Goal: Transaction & Acquisition: Purchase product/service

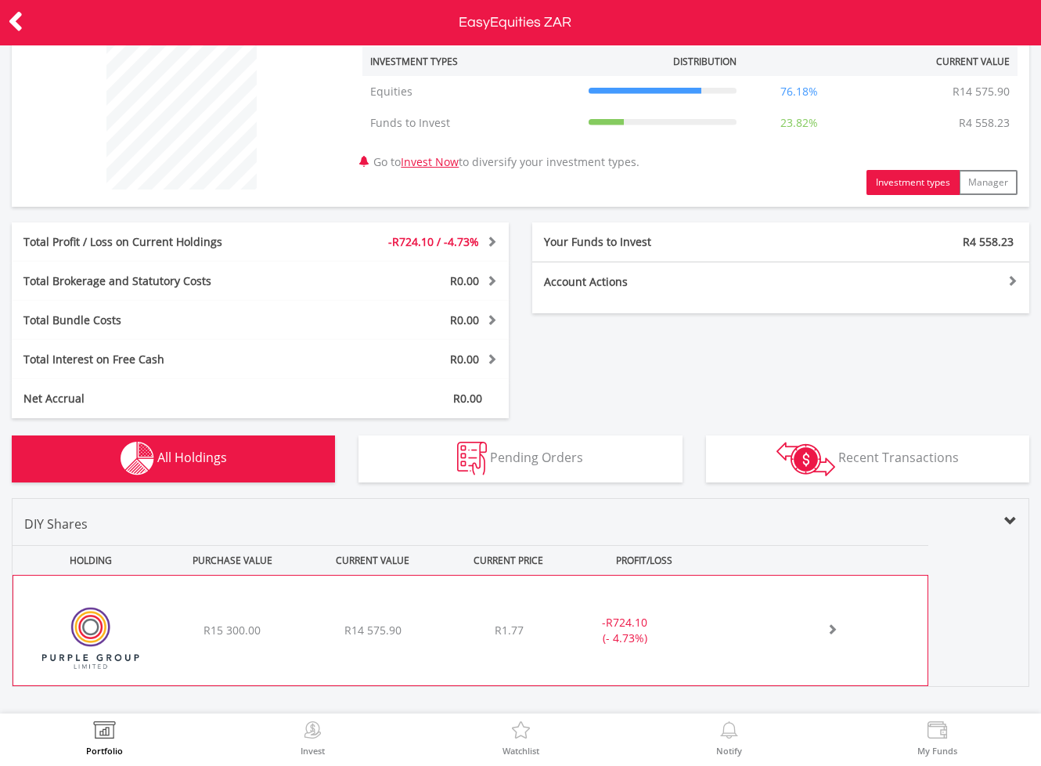
scroll to position [126, 0]
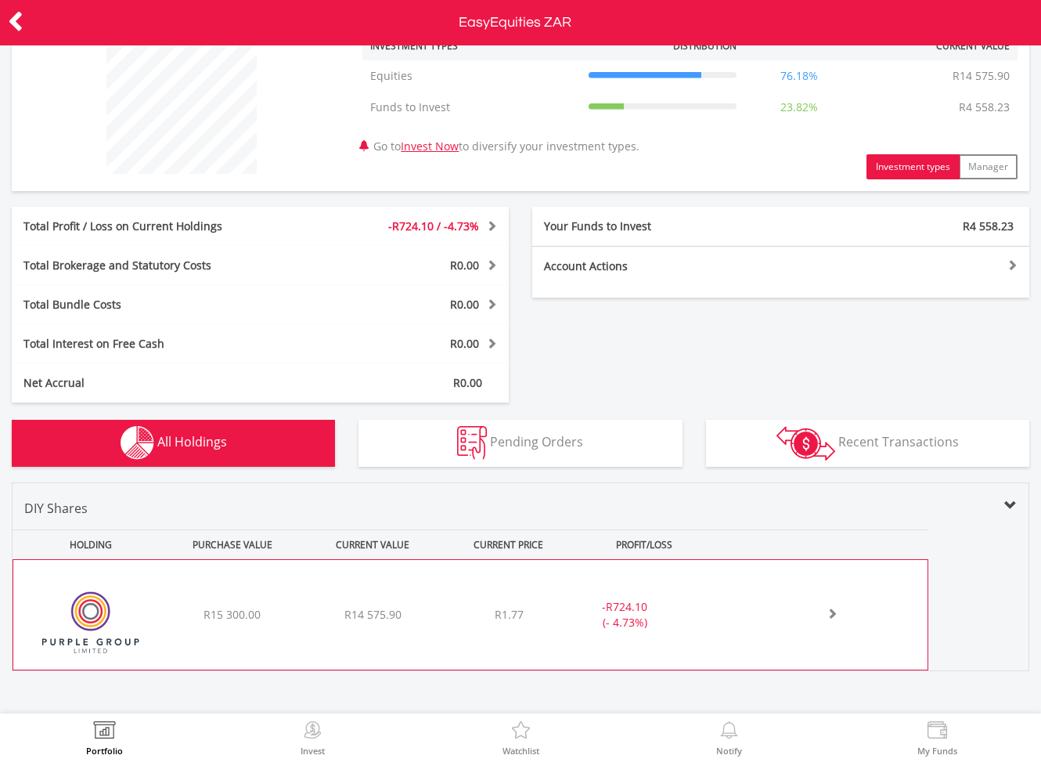
click at [646, 608] on span "R724.10" at bounding box center [627, 606] width 42 height 15
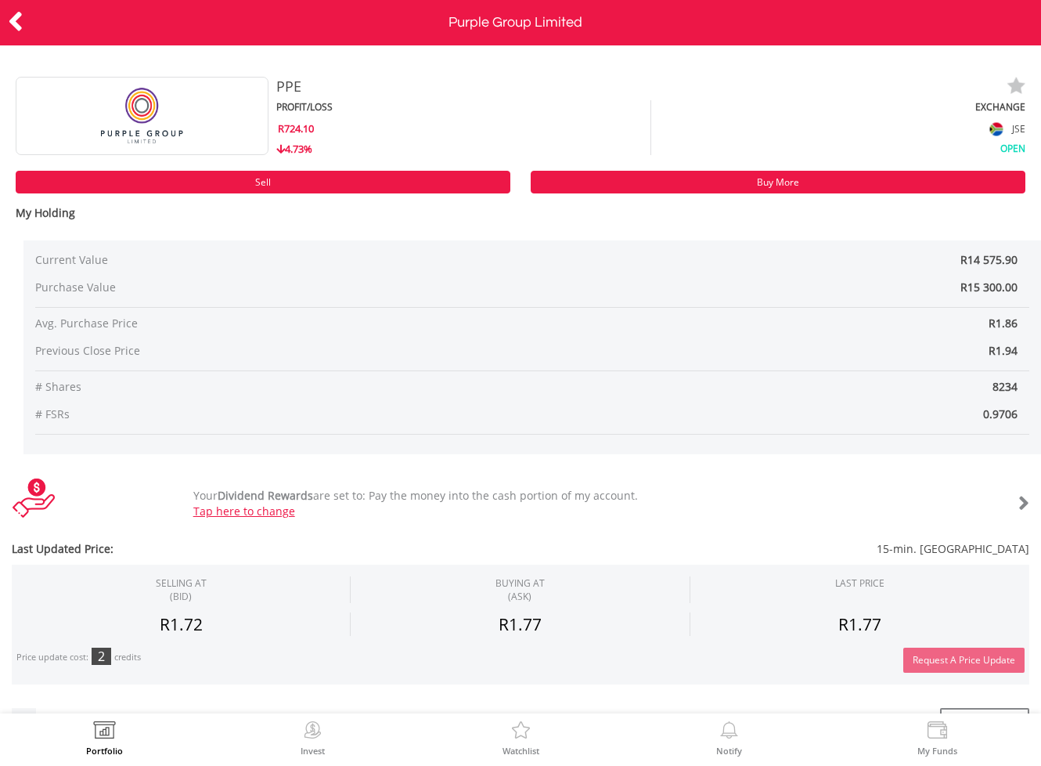
click at [16, 18] on icon at bounding box center [16, 21] width 16 height 31
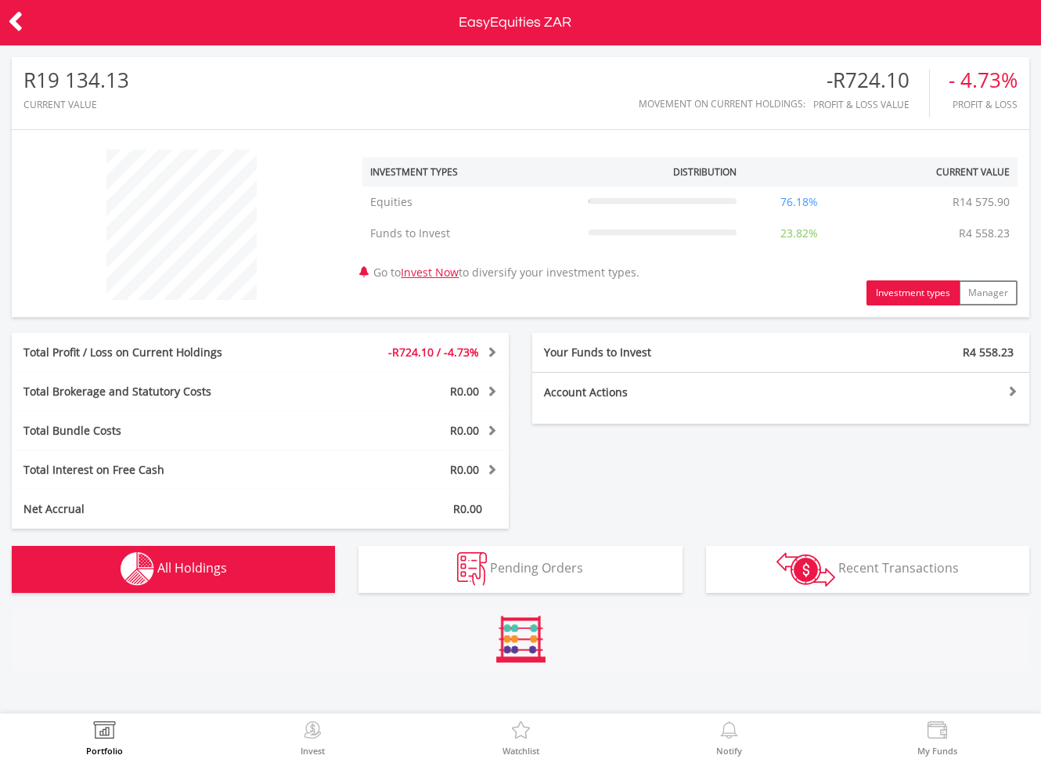
scroll to position [150, 340]
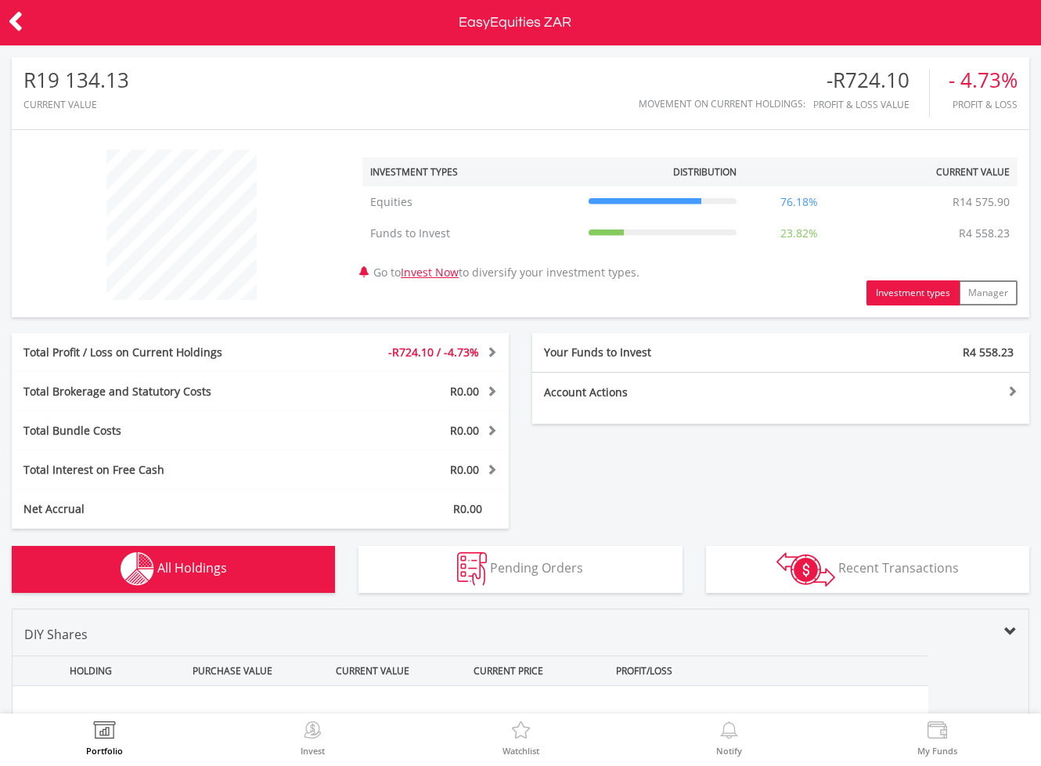
click at [20, 29] on icon at bounding box center [16, 21] width 16 height 31
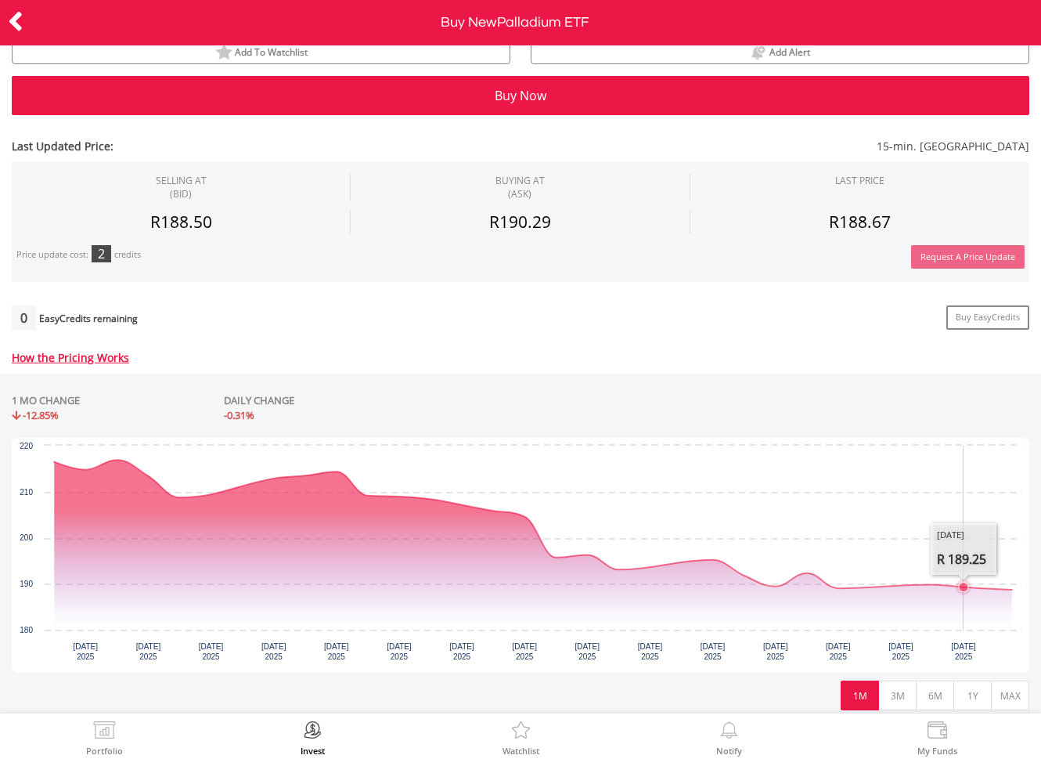
scroll to position [157, 0]
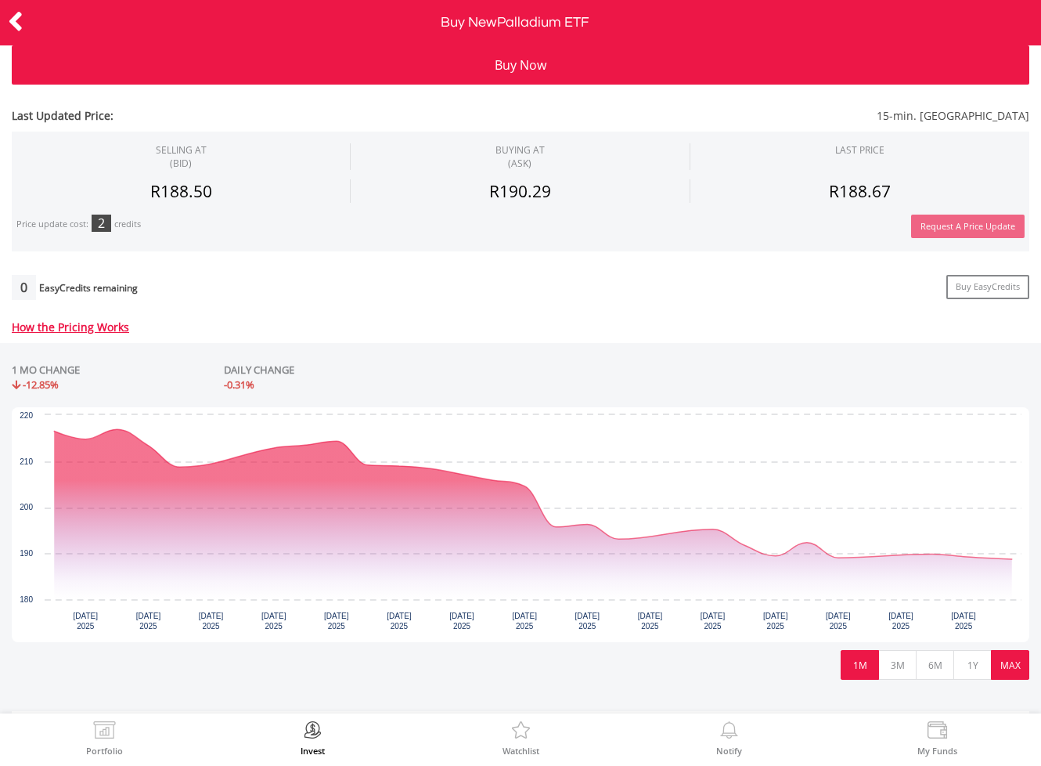
click at [1018, 662] on button "MAX" at bounding box center [1010, 665] width 38 height 30
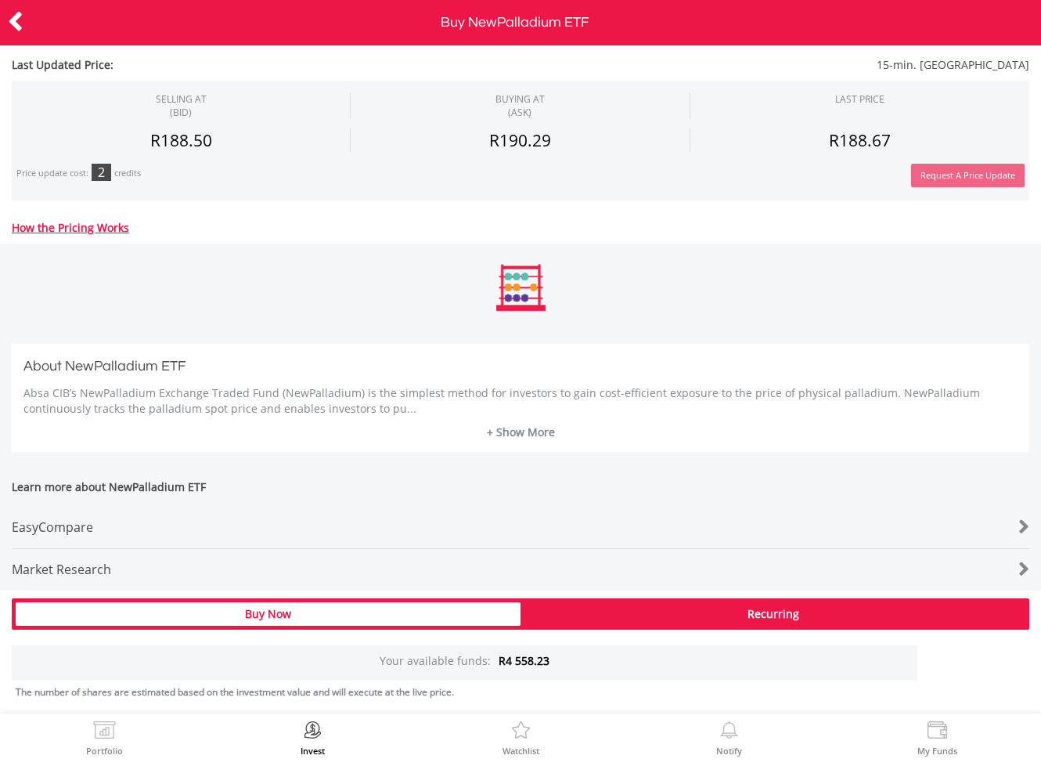
scroll to position [356, 0]
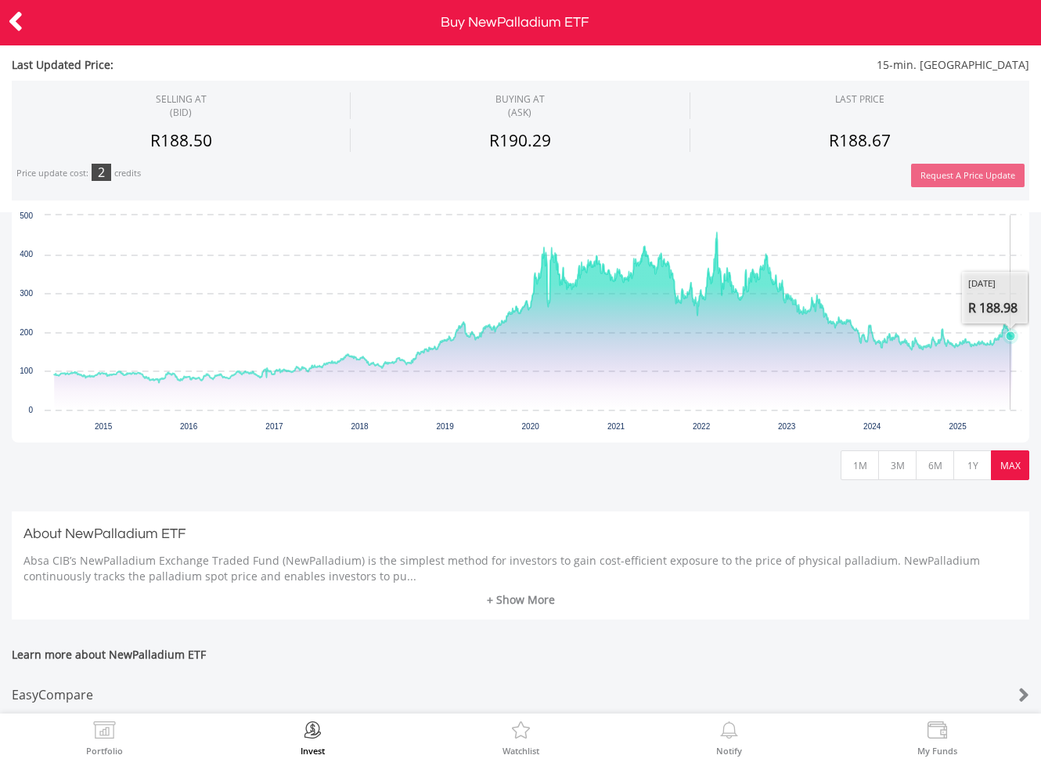
click at [1011, 334] on icon "Interactive chart" at bounding box center [1010, 335] width 9 height 9
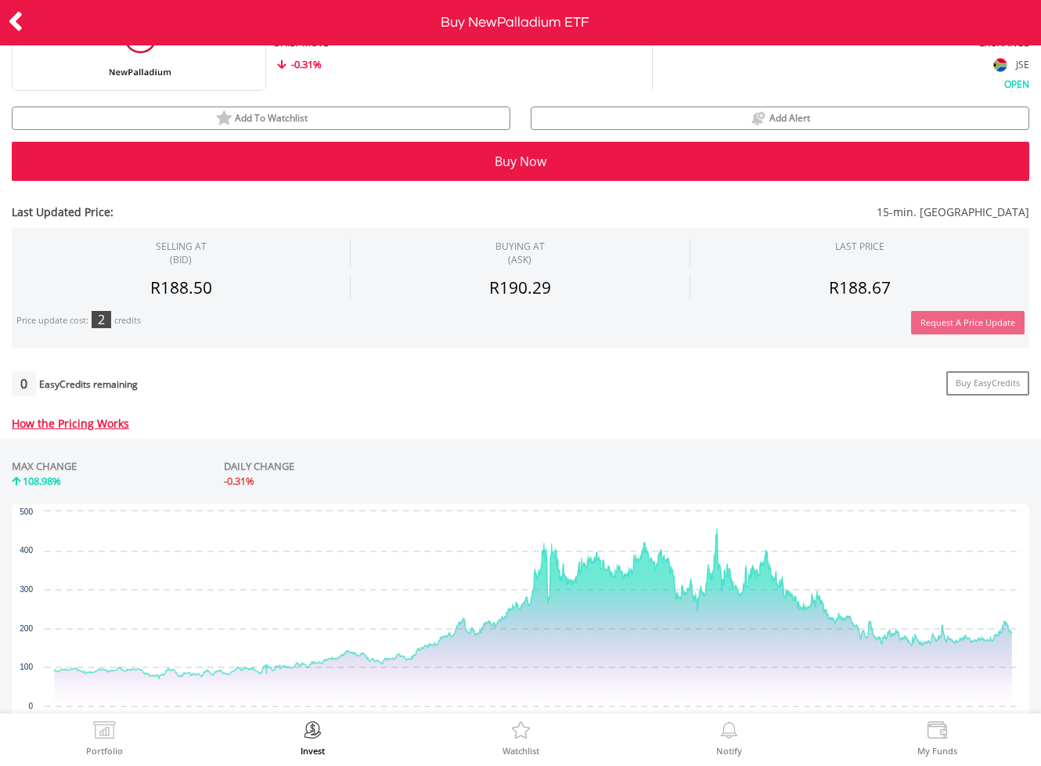
scroll to position [0, 0]
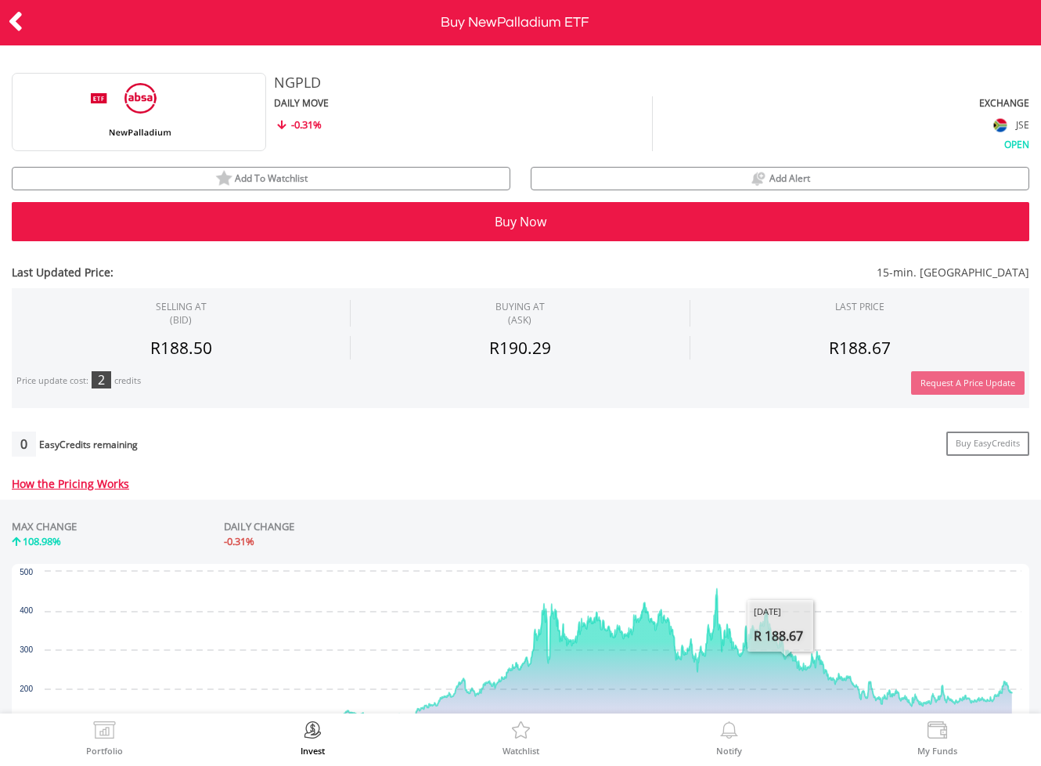
click at [23, 23] on icon at bounding box center [16, 21] width 16 height 31
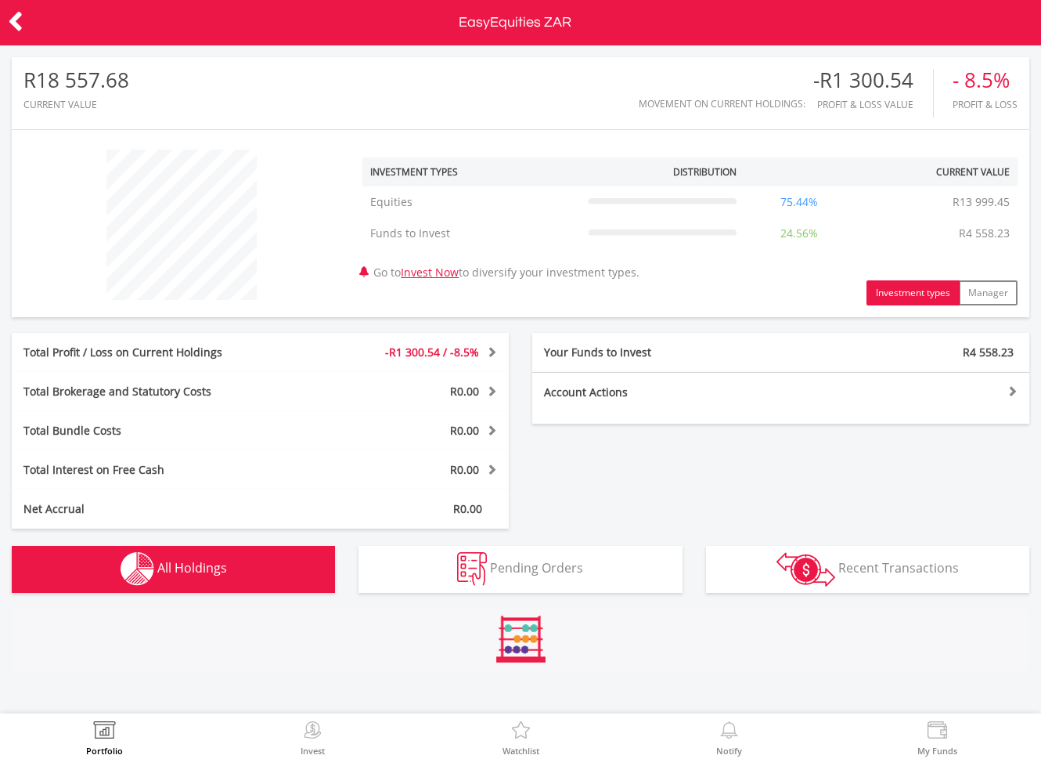
scroll to position [150, 340]
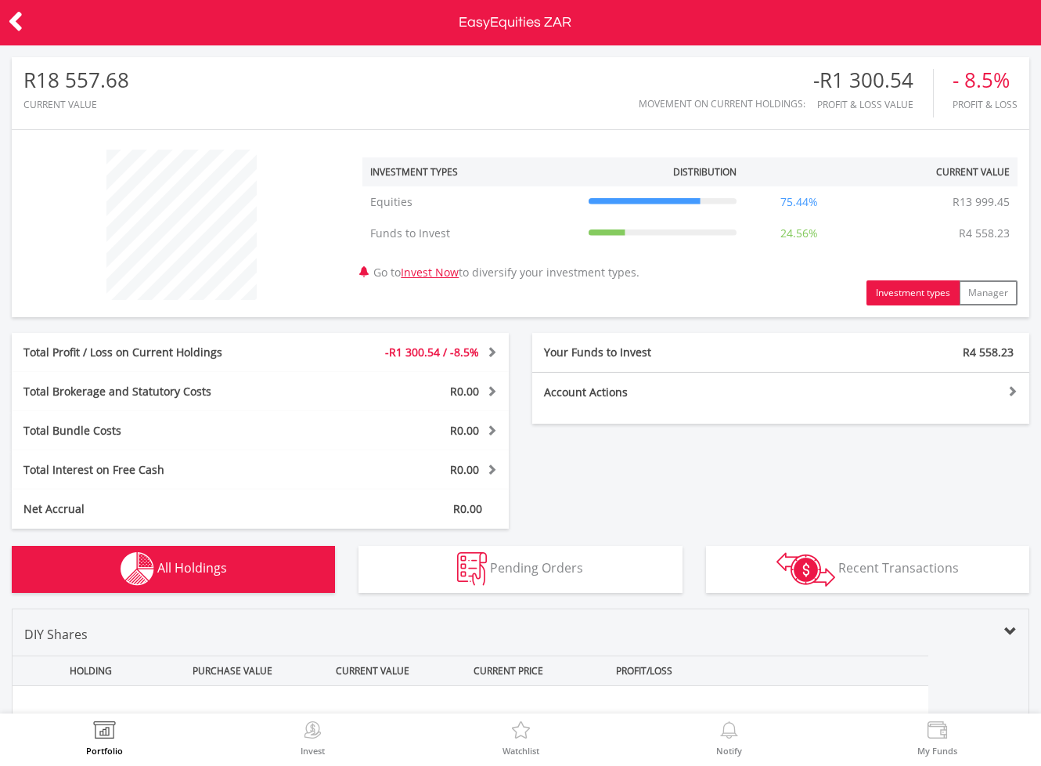
click at [898, 463] on div "Total Profit / Loss on Current Holdings -R1 300.54 / -8.5% Last Valuation R13 9…" at bounding box center [520, 431] width 1041 height 196
click at [855, 478] on div "Total Profit / Loss on Current Holdings -R1 300.54 / -8.5% Last Valuation R13 9…" at bounding box center [520, 431] width 1041 height 196
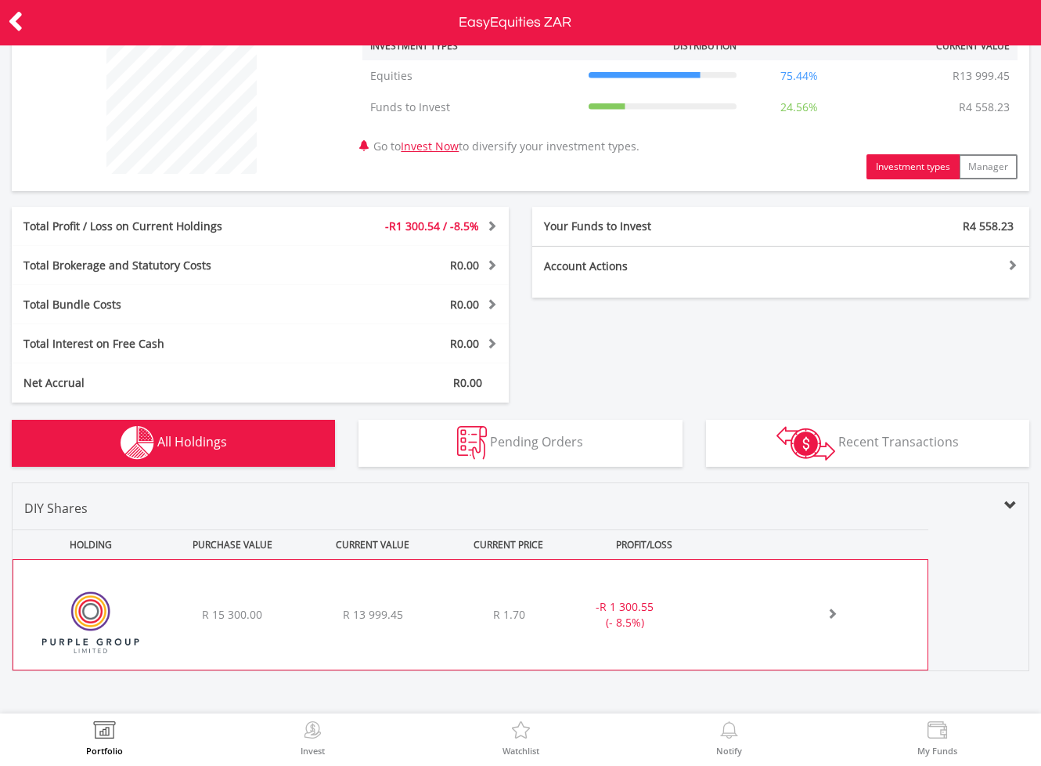
click at [768, 618] on div at bounding box center [822, 615] width 211 height 16
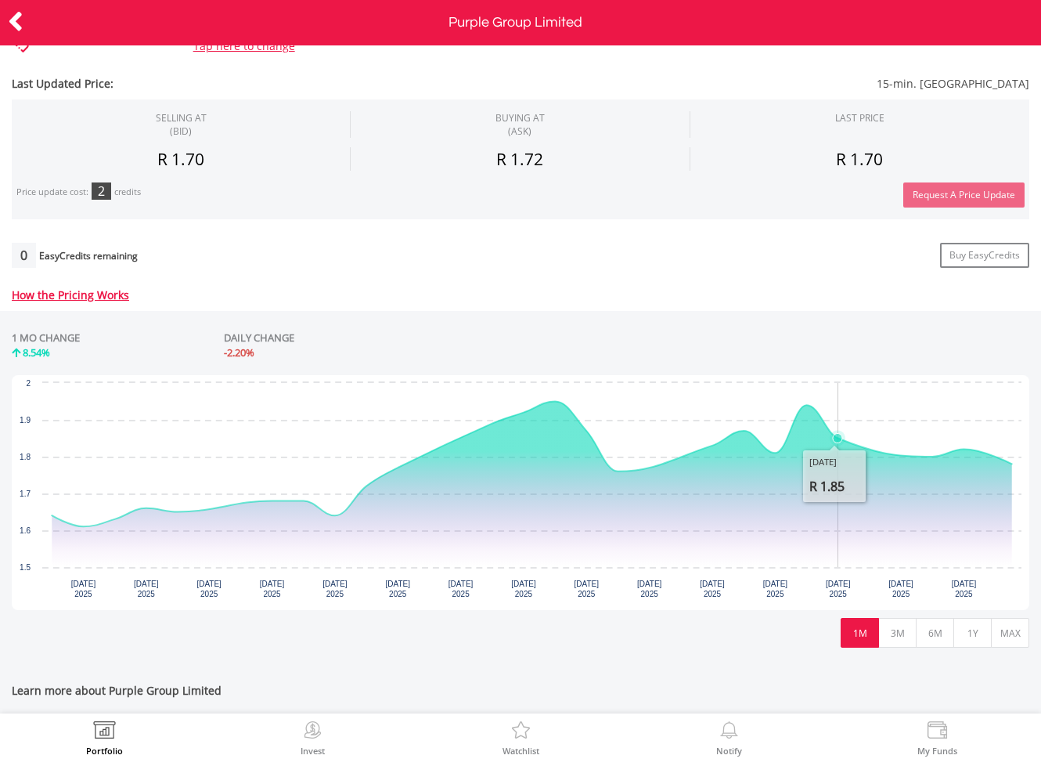
scroll to position [555, 0]
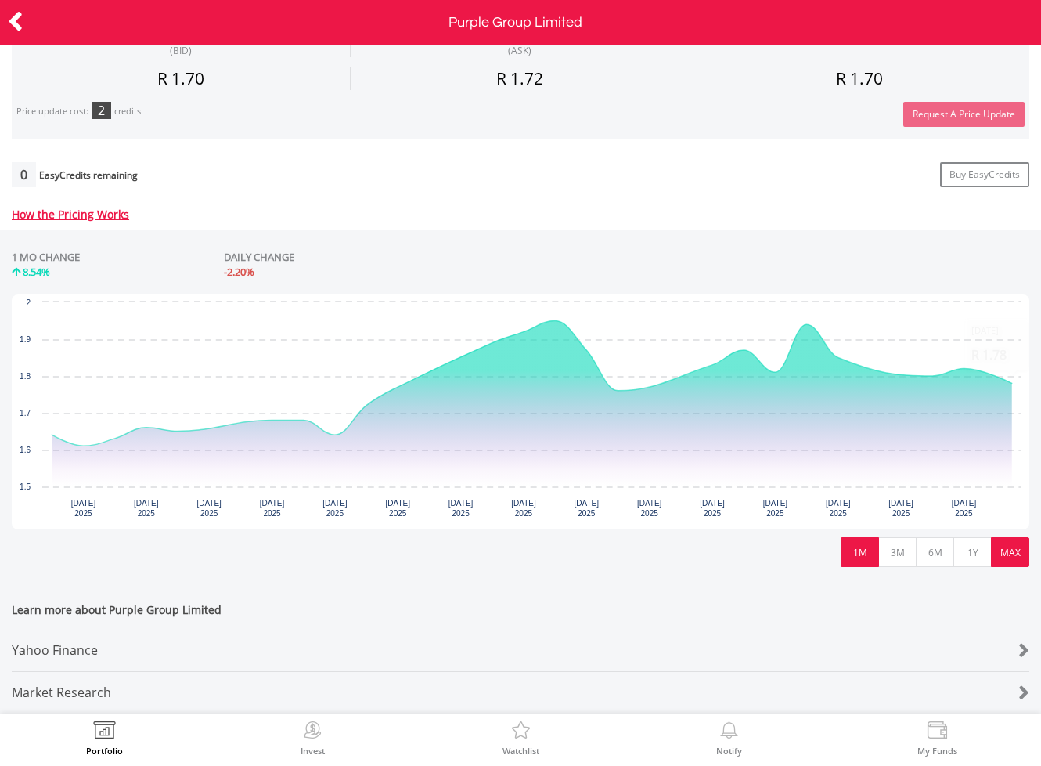
click at [1009, 546] on button "MAX" at bounding box center [1010, 552] width 38 height 30
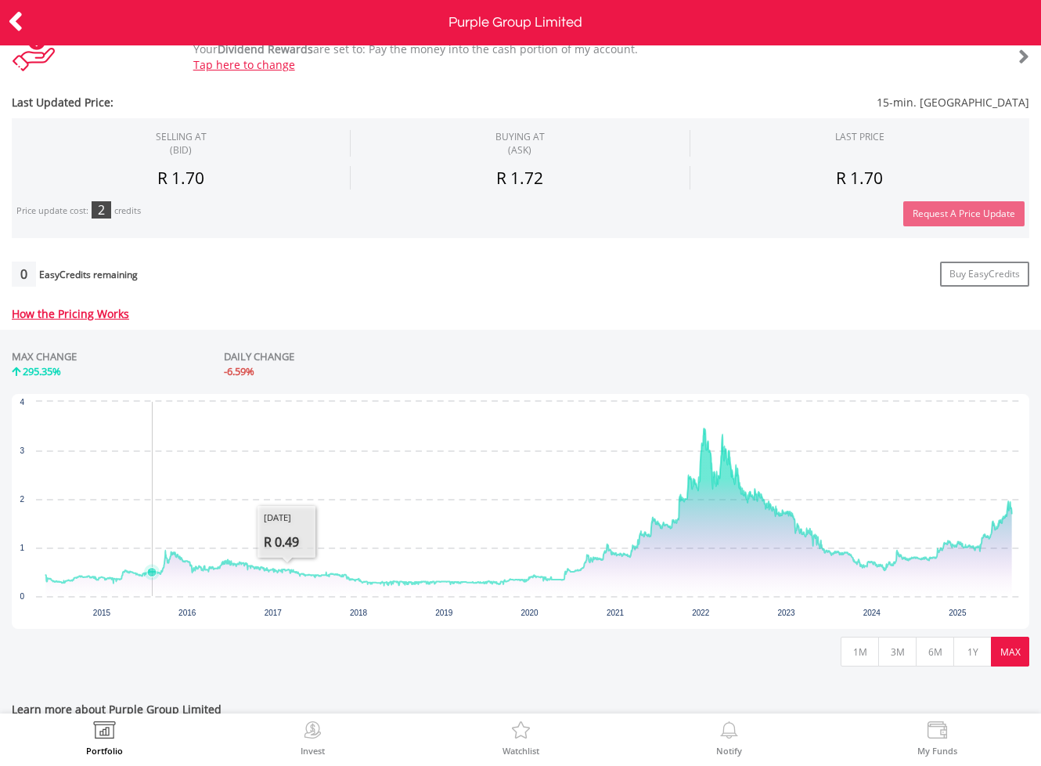
scroll to position [0, 0]
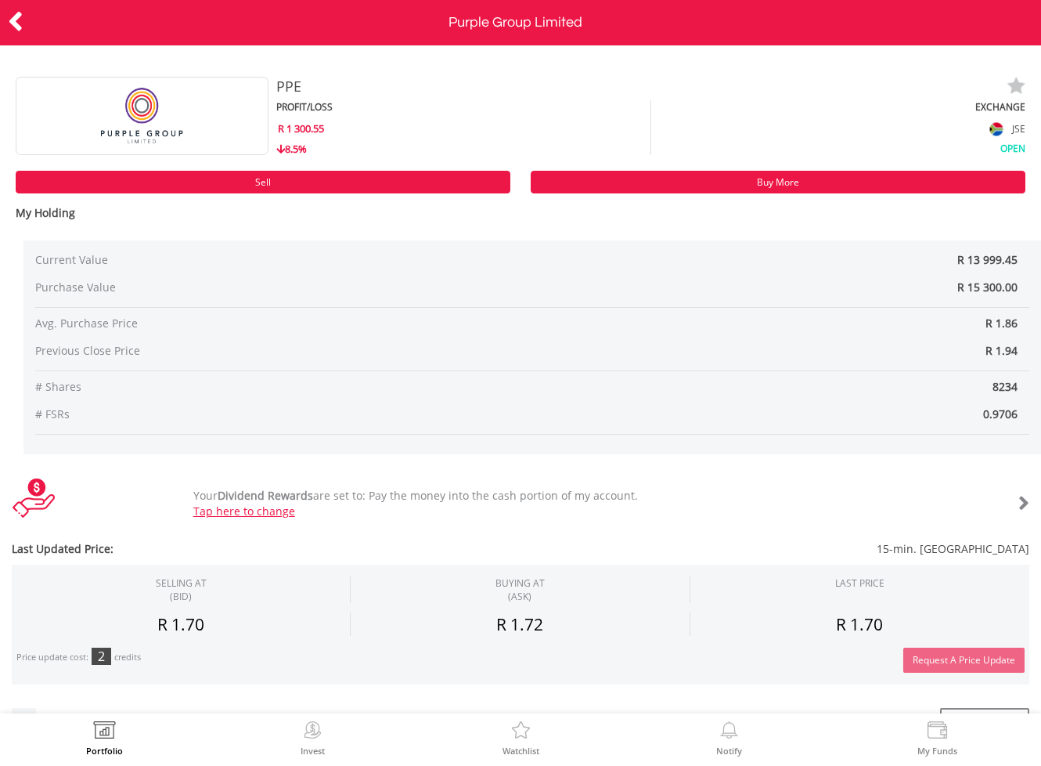
click at [15, 20] on icon at bounding box center [16, 21] width 16 height 31
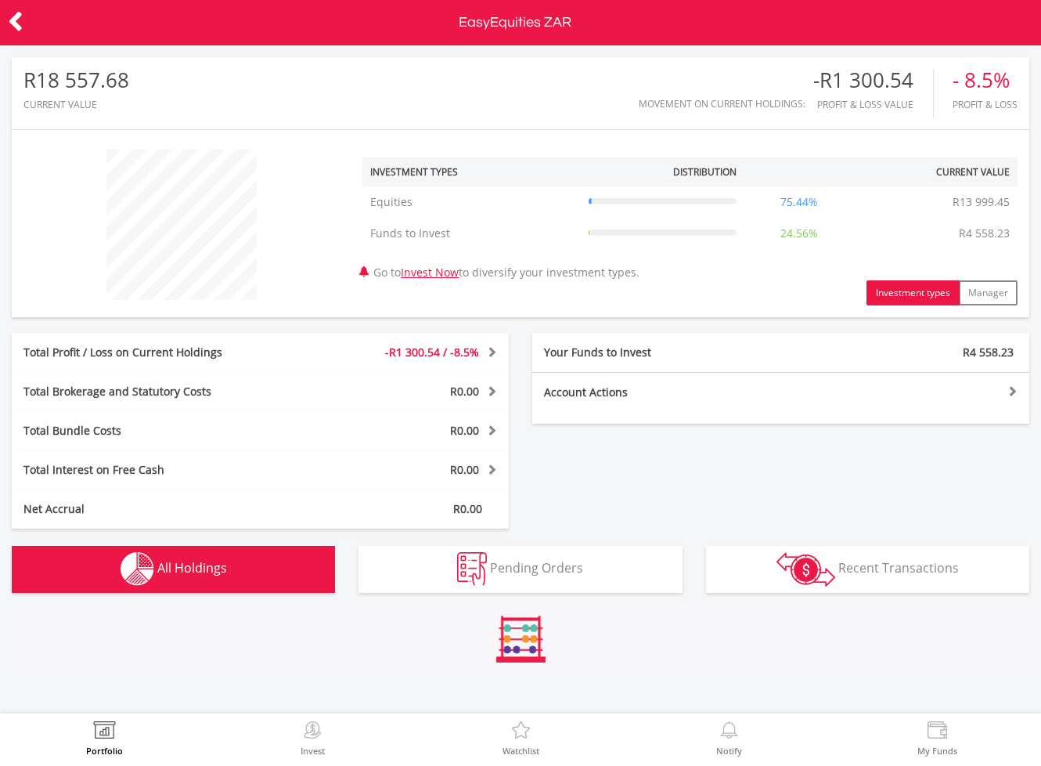
scroll to position [150, 340]
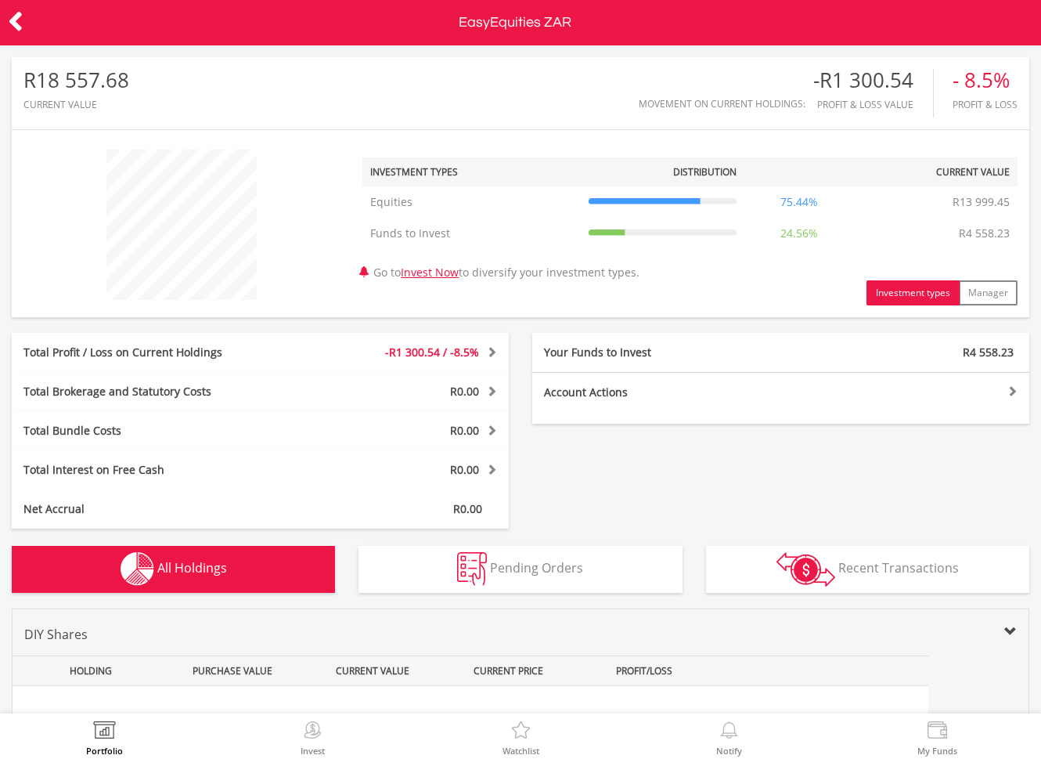
click at [16, 21] on icon at bounding box center [16, 21] width 16 height 31
